Goal: Check status: Check status

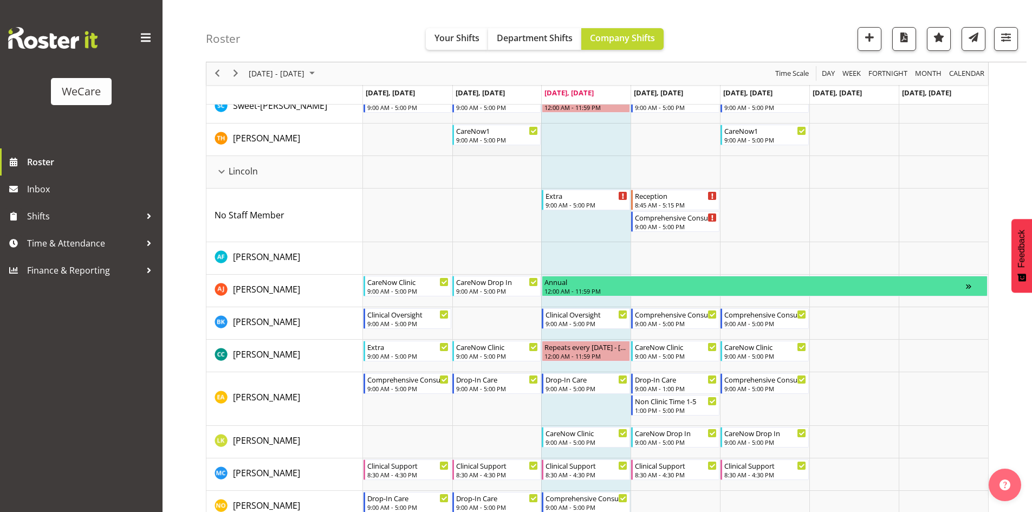
scroll to position [1920, 0]
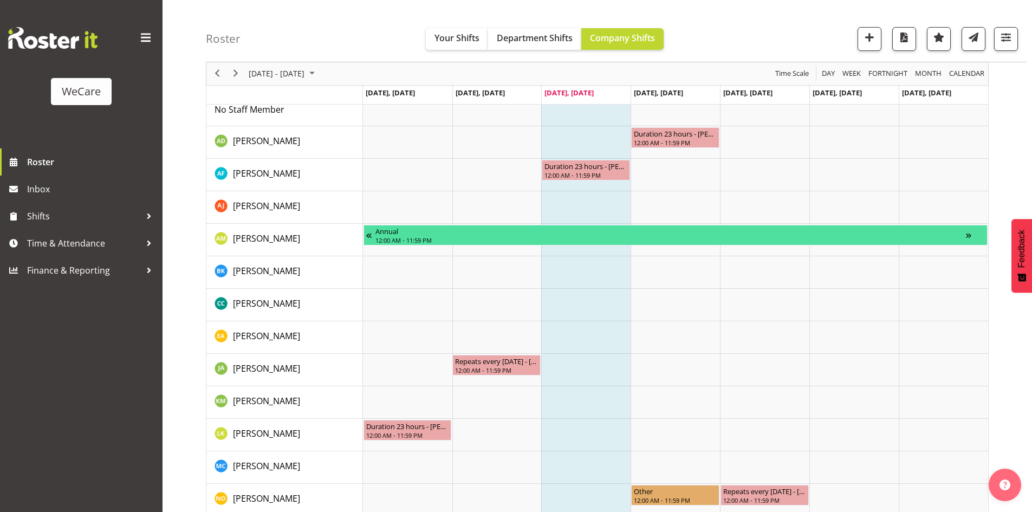
scroll to position [596, 0]
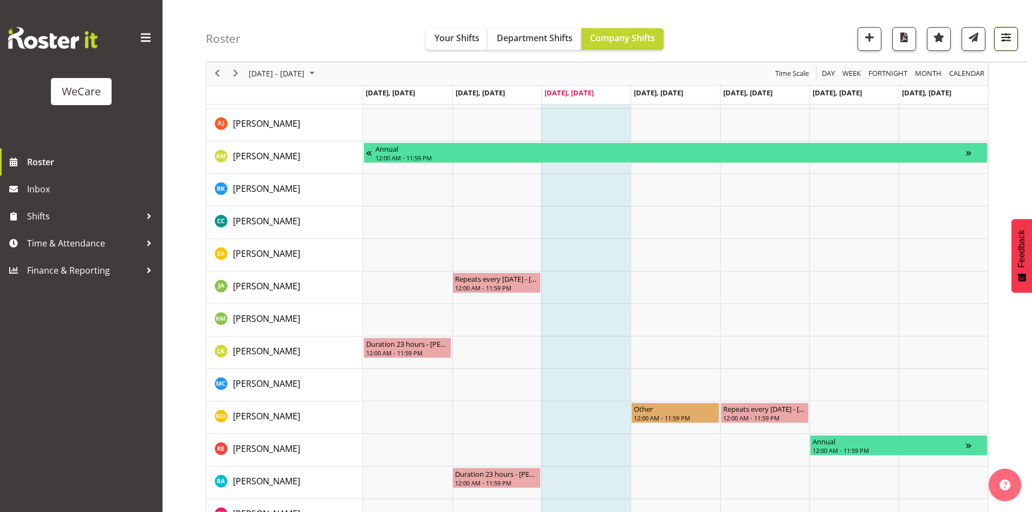
click at [1005, 37] on span "button" at bounding box center [1006, 37] width 14 height 14
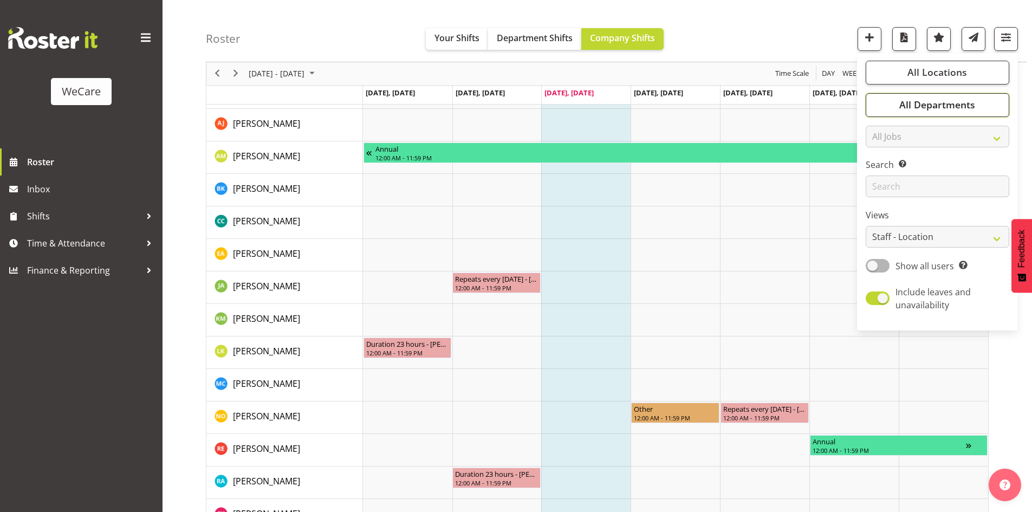
click at [897, 107] on button "All Departments" at bounding box center [938, 105] width 144 height 24
click at [959, 223] on span "Deselect All" at bounding box center [950, 223] width 44 height 10
checkbox input "false"
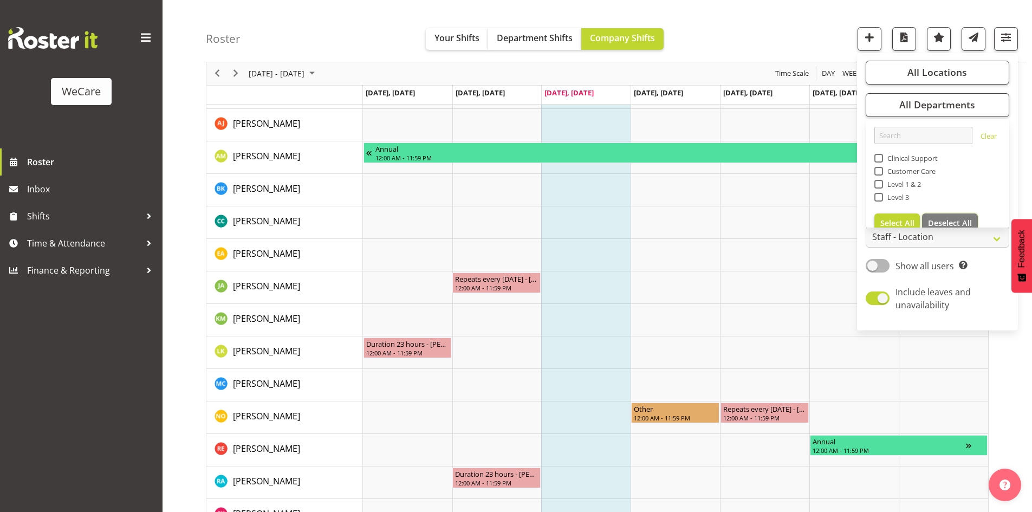
checkbox input "false"
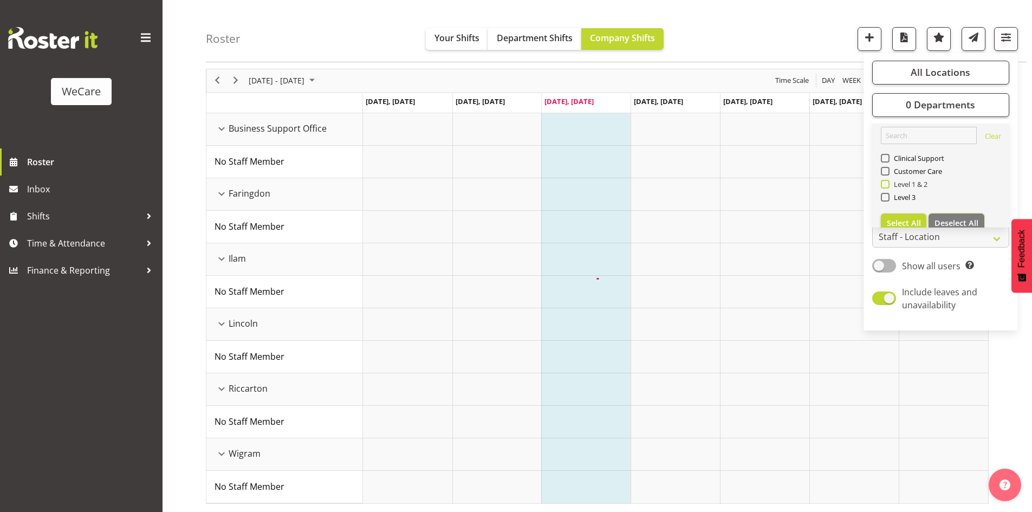
scroll to position [254, 0]
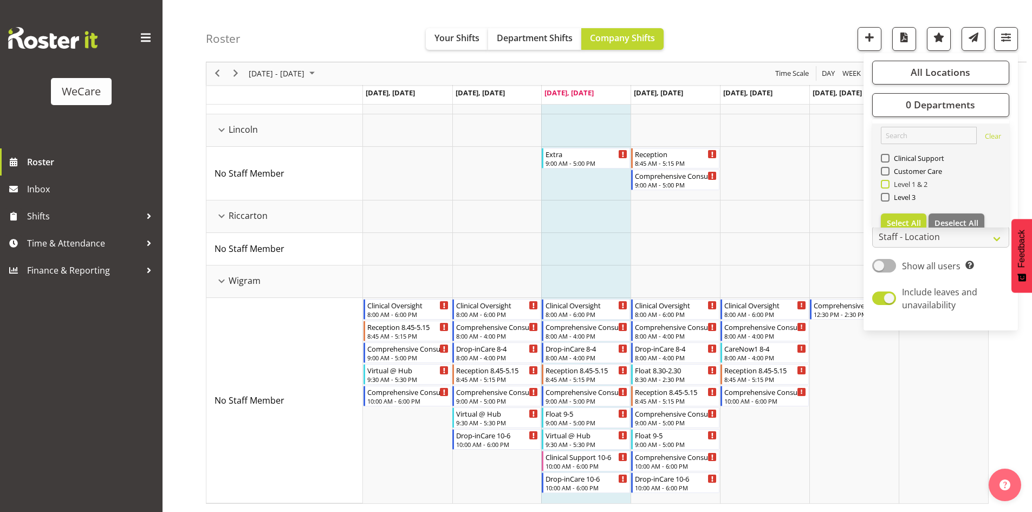
click at [917, 184] on span "Level 1 & 2" at bounding box center [908, 184] width 38 height 9
click at [888, 184] on input "Level 1 & 2" at bounding box center [884, 184] width 7 height 7
checkbox input "true"
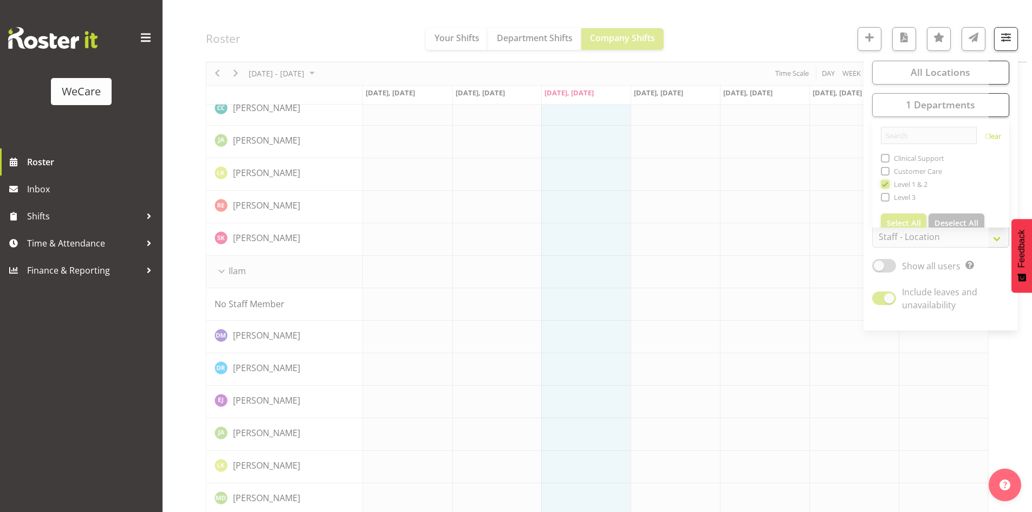
scroll to position [0, 0]
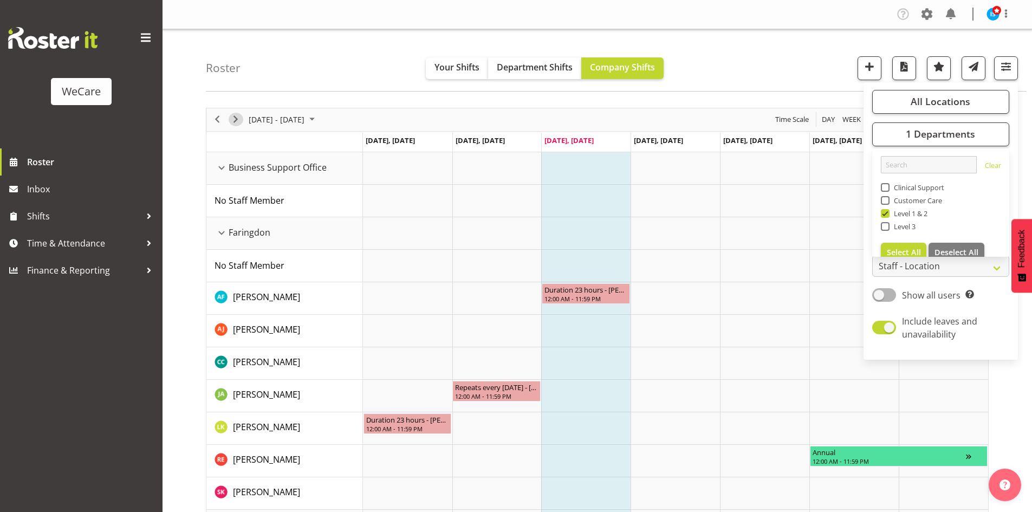
click at [230, 117] on span "Next" at bounding box center [235, 120] width 13 height 14
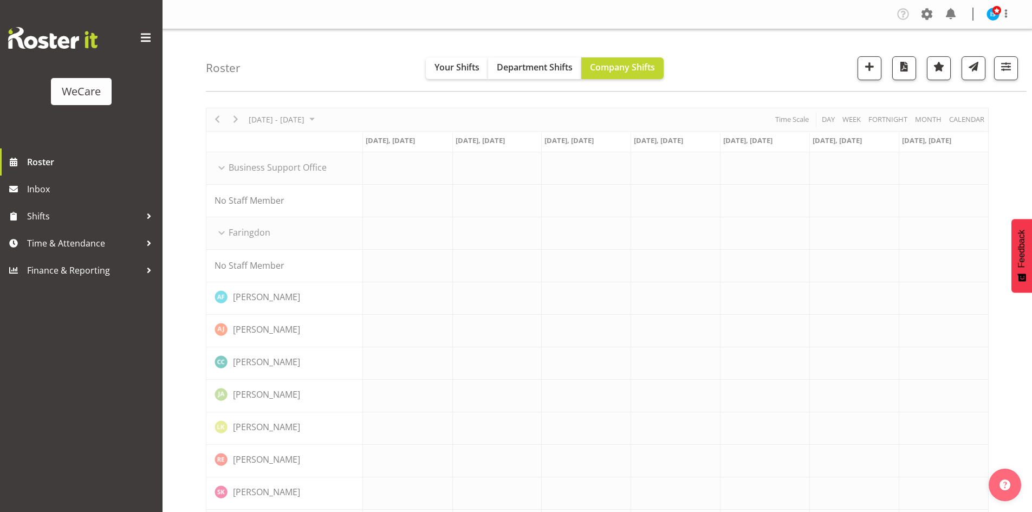
click at [280, 73] on div "Roster Your Shifts Department Shifts Company Shifts All Locations Clear Busines…" at bounding box center [616, 60] width 821 height 62
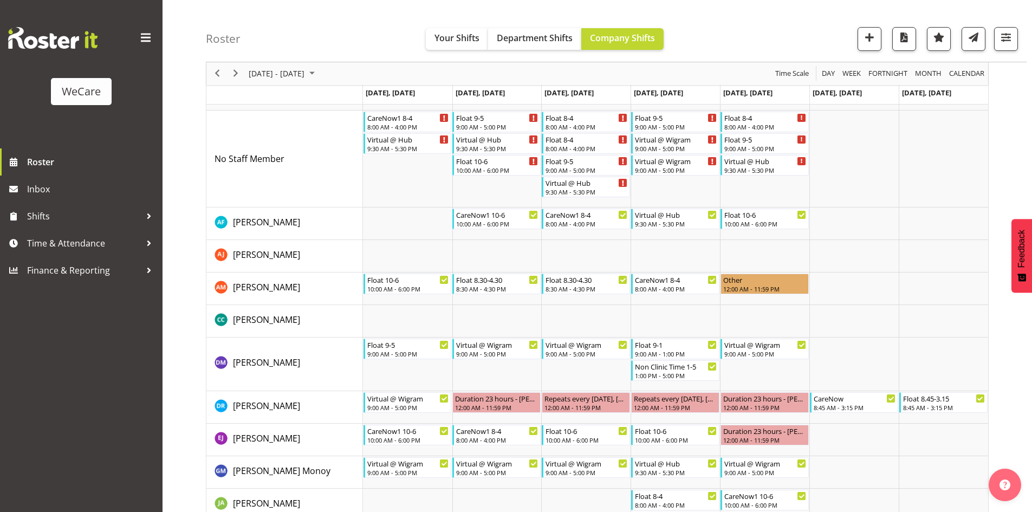
scroll to position [1566, 0]
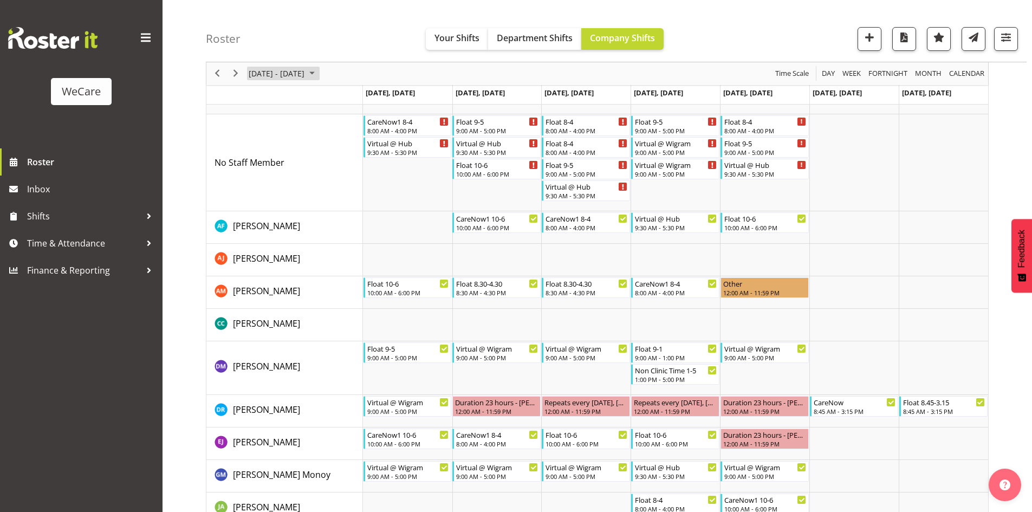
click at [248, 73] on span "[DATE] - [DATE]" at bounding box center [277, 74] width 58 height 14
click at [239, 74] on span "Next" at bounding box center [235, 74] width 13 height 14
